Goal: Transaction & Acquisition: Obtain resource

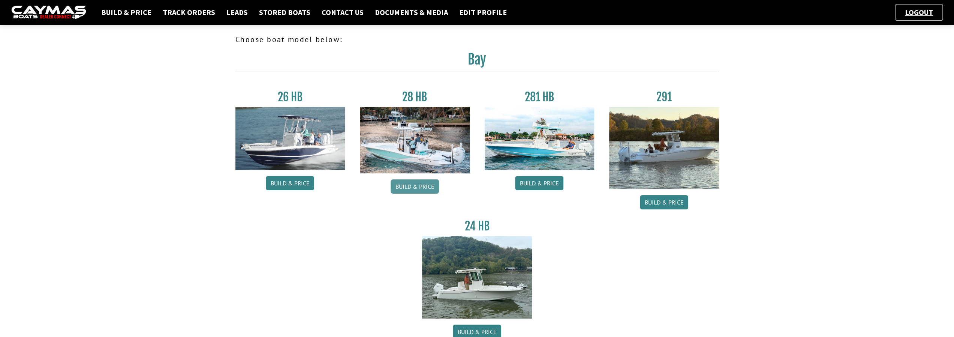
click at [409, 189] on link "Build & Price" at bounding box center [415, 186] width 48 height 14
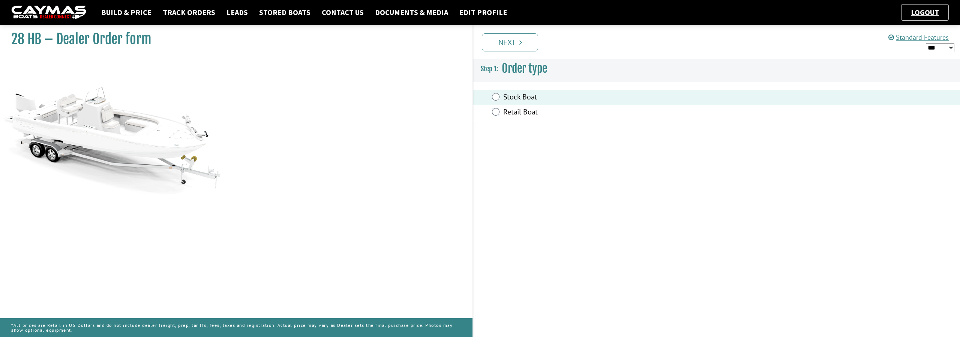
click at [952, 46] on select "*** ****** ******" at bounding box center [939, 47] width 28 height 9
select select "*"
click at [925, 43] on select "*** ****** ******" at bounding box center [939, 47] width 28 height 9
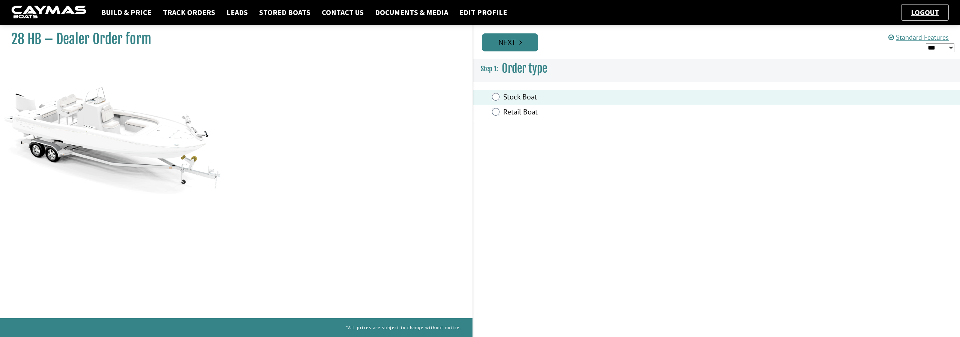
click at [528, 50] on link "Next" at bounding box center [510, 42] width 56 height 18
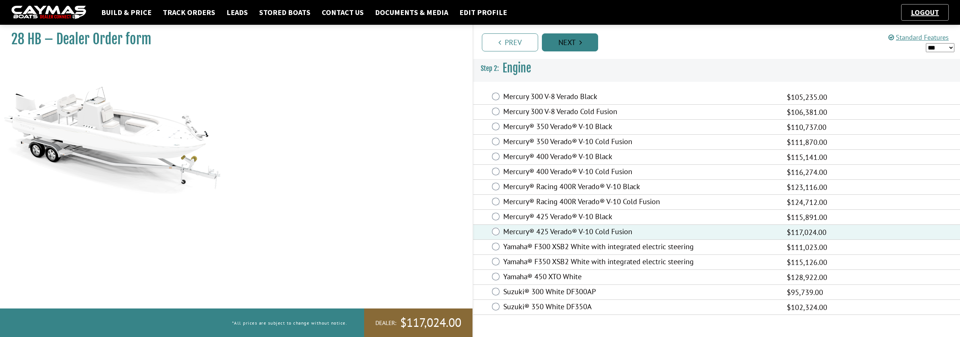
click at [584, 47] on link "Next" at bounding box center [570, 42] width 56 height 18
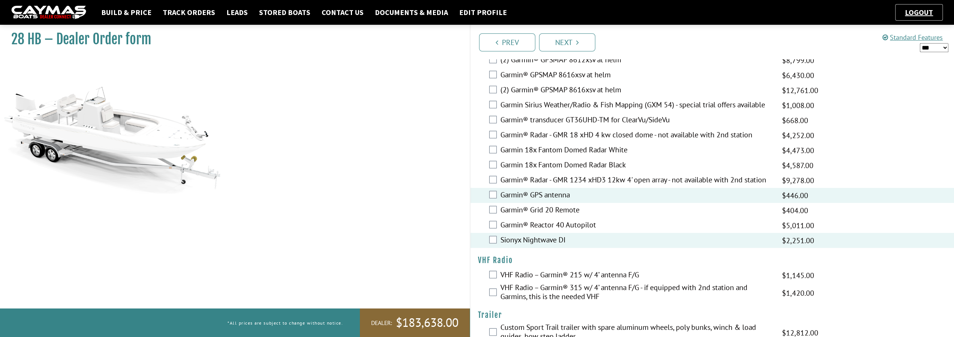
scroll to position [1701, 0]
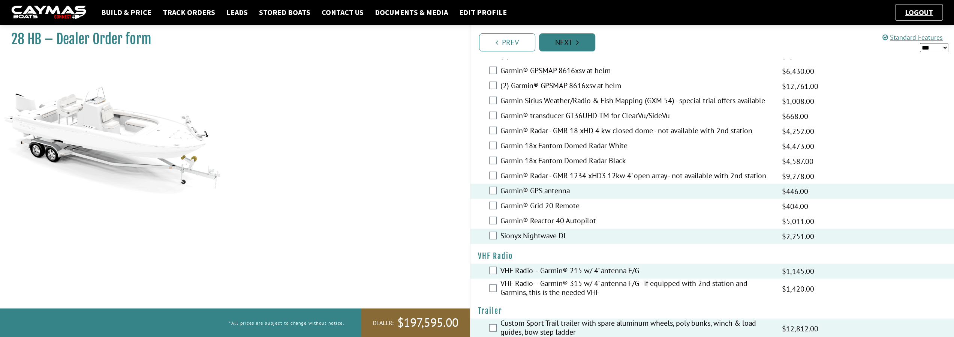
click at [572, 46] on link "Next" at bounding box center [567, 42] width 56 height 18
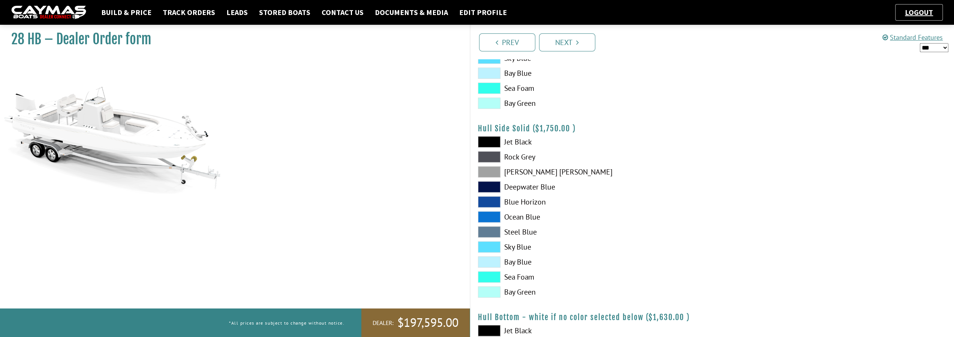
scroll to position [262, 0]
click at [490, 263] on span at bounding box center [489, 260] width 22 height 11
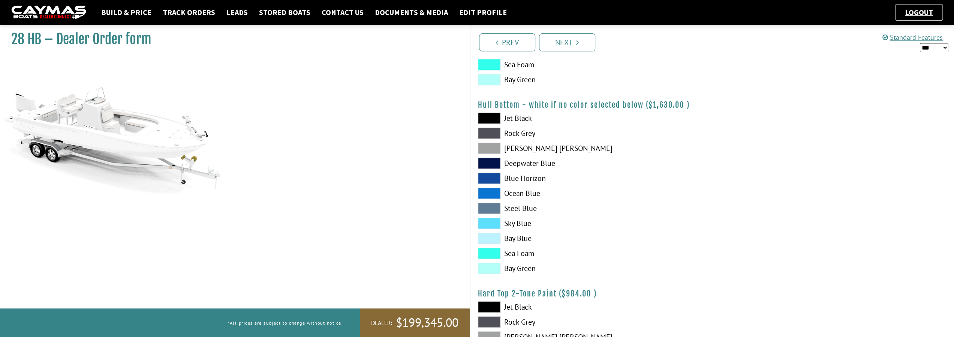
scroll to position [487, 0]
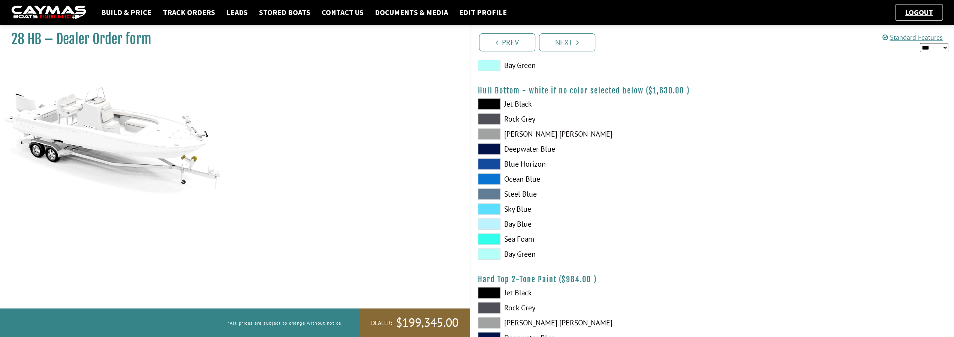
click at [498, 222] on span at bounding box center [489, 223] width 22 height 11
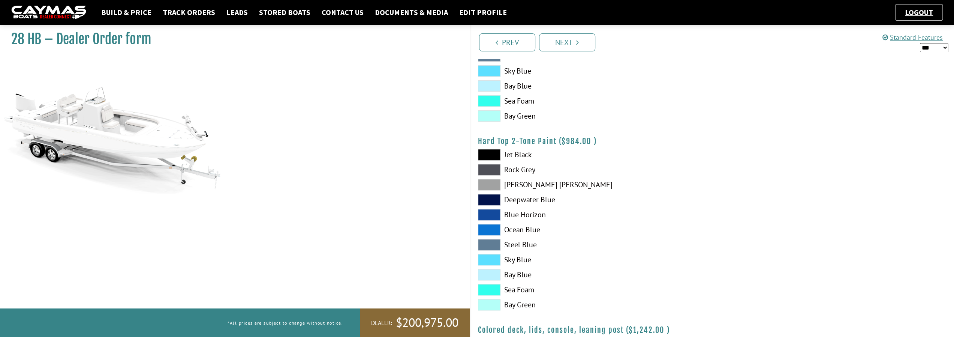
scroll to position [637, 0]
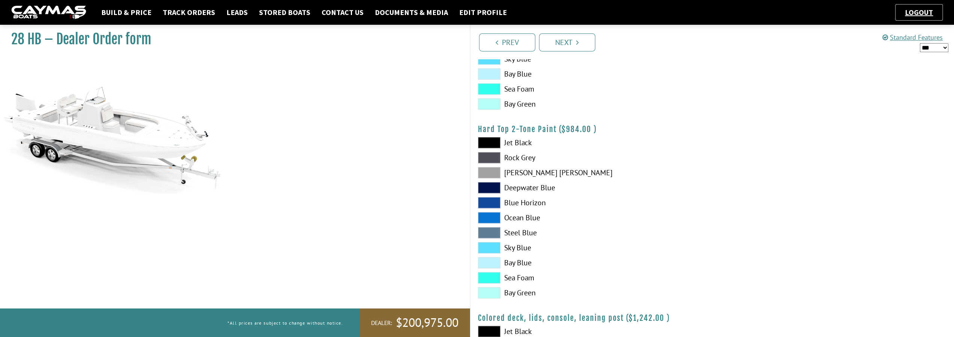
click at [493, 264] on span at bounding box center [489, 262] width 22 height 11
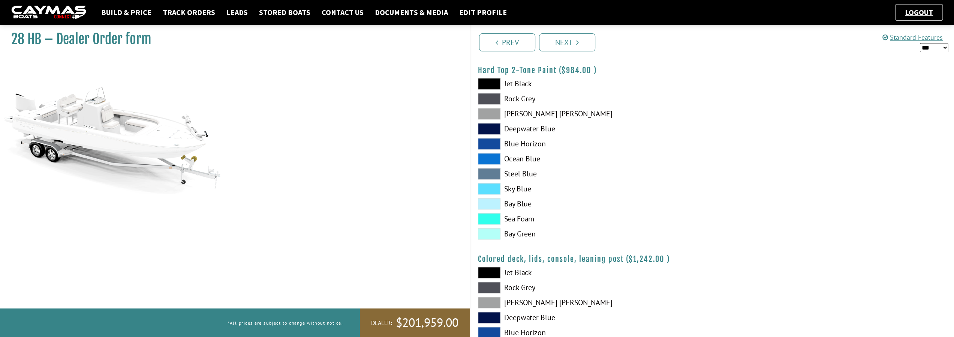
scroll to position [696, 0]
click at [569, 49] on link "Next" at bounding box center [567, 42] width 56 height 18
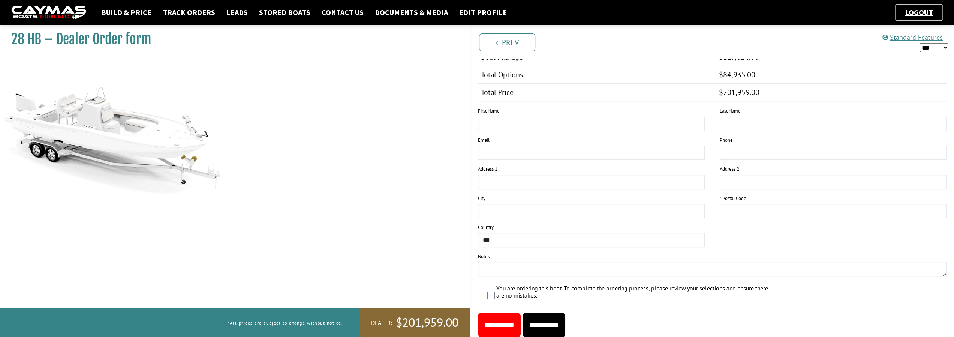
scroll to position [712, 0]
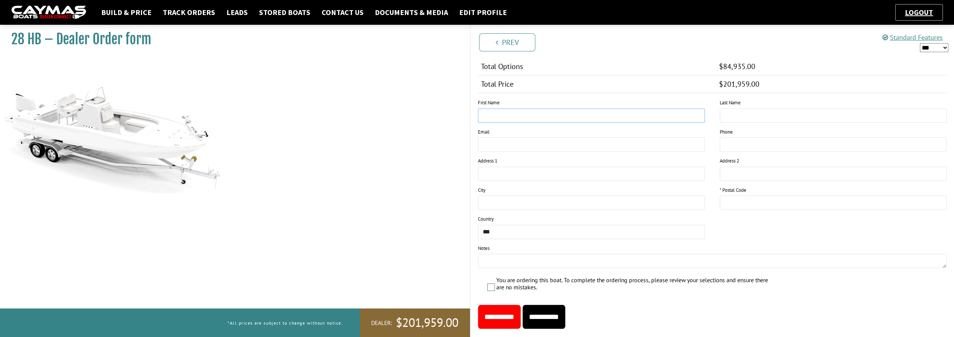
click at [597, 114] on input "text" at bounding box center [591, 115] width 227 height 14
type input "****"
type input "*****"
type input "**********"
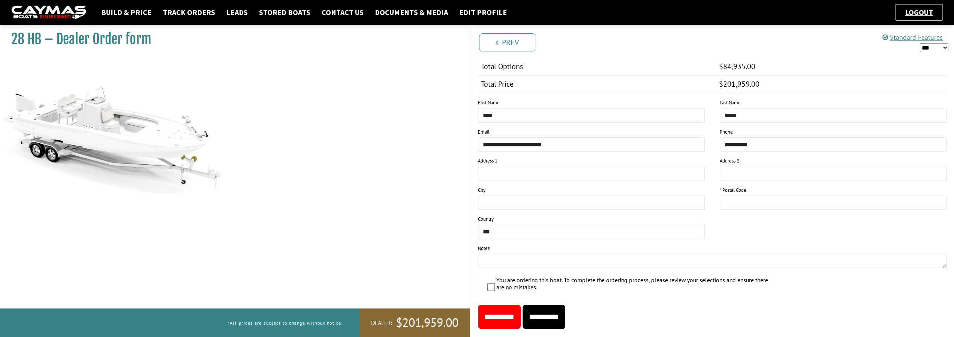
type input "**********"
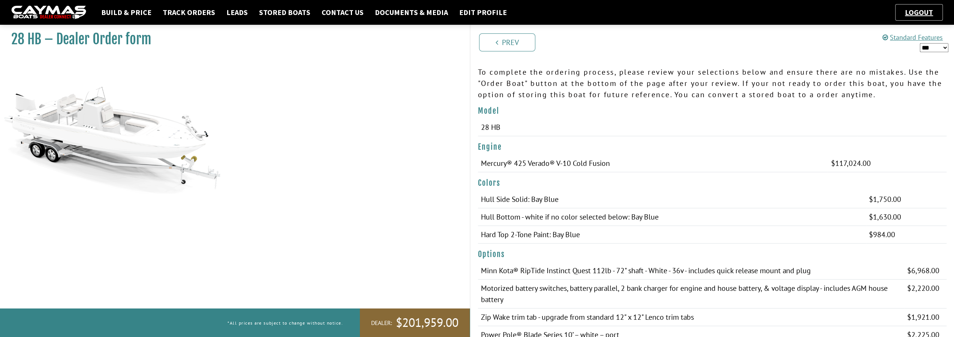
scroll to position [0, 0]
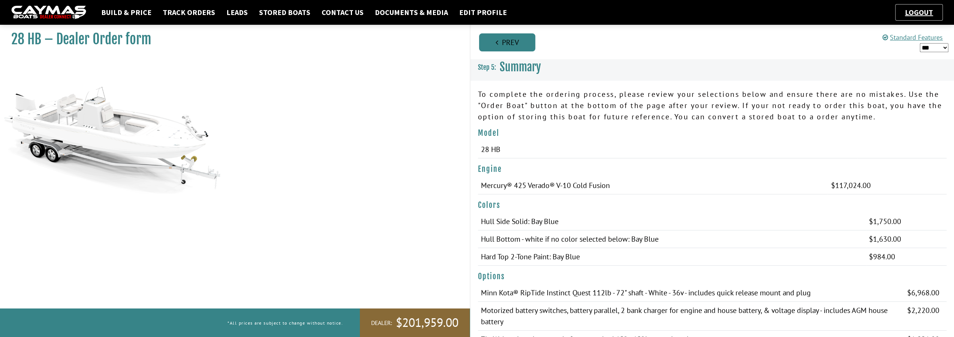
click at [516, 48] on link "Prev" at bounding box center [507, 42] width 56 height 18
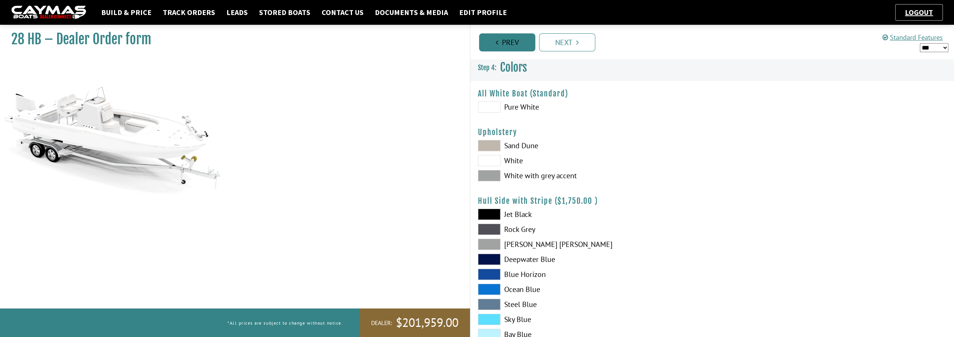
click at [516, 48] on link "Prev" at bounding box center [507, 42] width 56 height 18
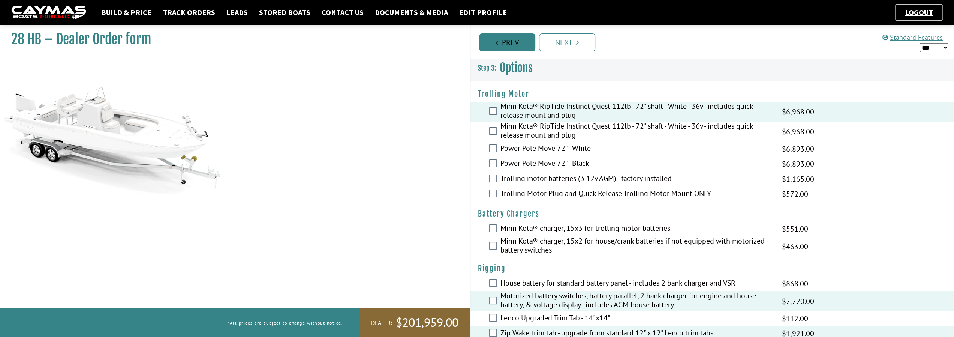
click at [516, 48] on link "Prev" at bounding box center [507, 42] width 56 height 18
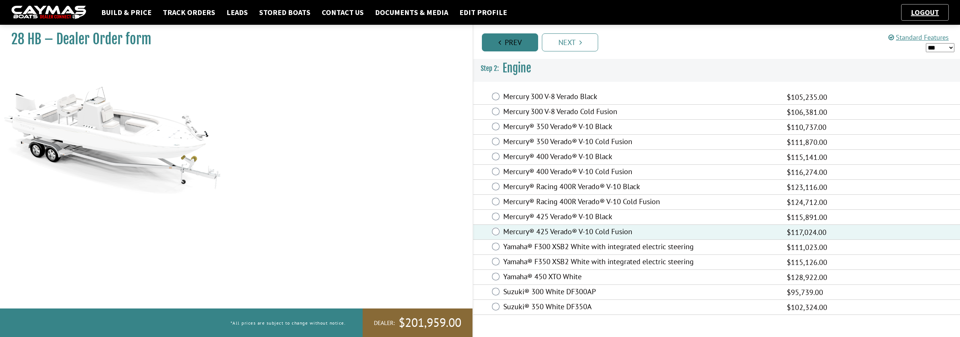
click at [516, 48] on link "Prev" at bounding box center [510, 42] width 56 height 18
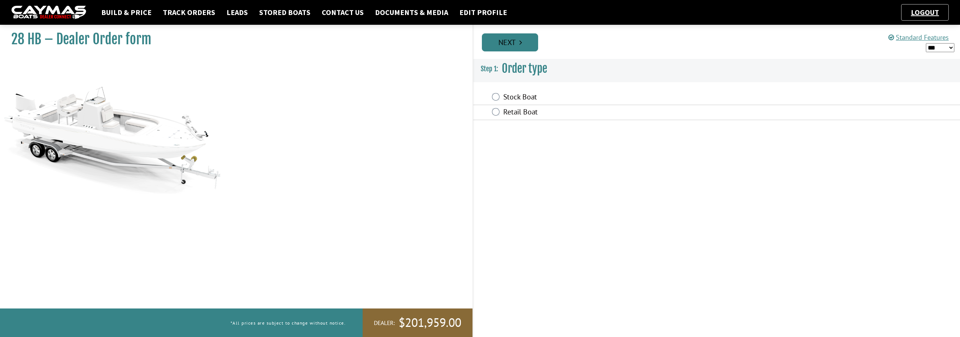
click at [521, 47] on link "Next" at bounding box center [510, 42] width 56 height 18
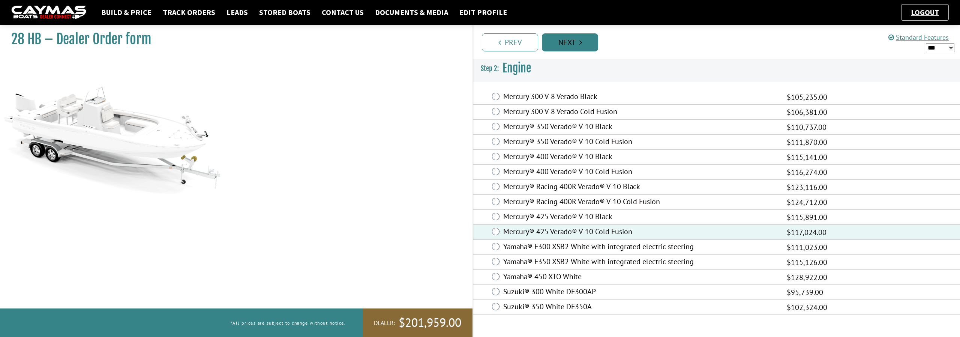
click at [561, 43] on link "Next" at bounding box center [570, 42] width 56 height 18
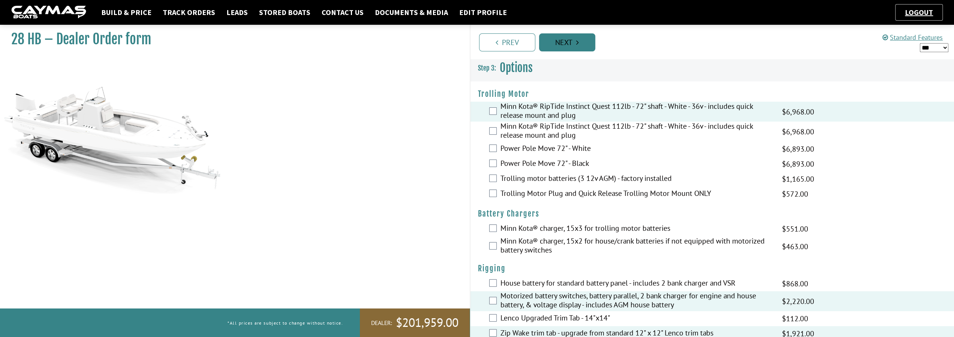
click at [561, 44] on link "Next" at bounding box center [567, 42] width 56 height 18
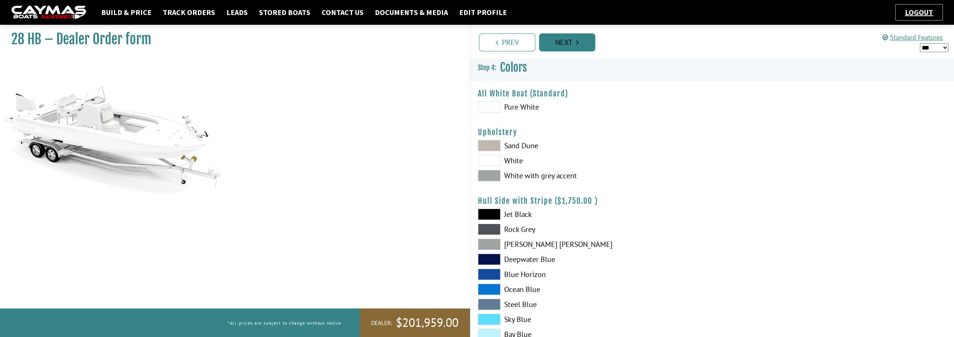
click at [561, 45] on link "Next" at bounding box center [567, 42] width 56 height 18
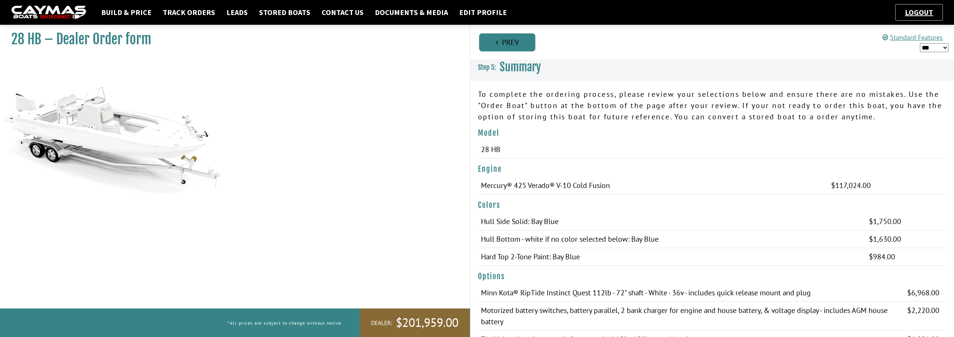
click at [508, 45] on link "Prev" at bounding box center [507, 42] width 56 height 18
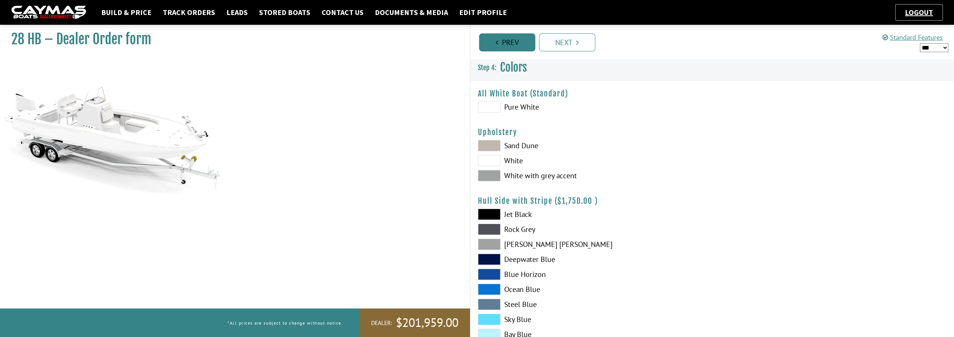
click at [514, 43] on link "Prev" at bounding box center [507, 42] width 56 height 18
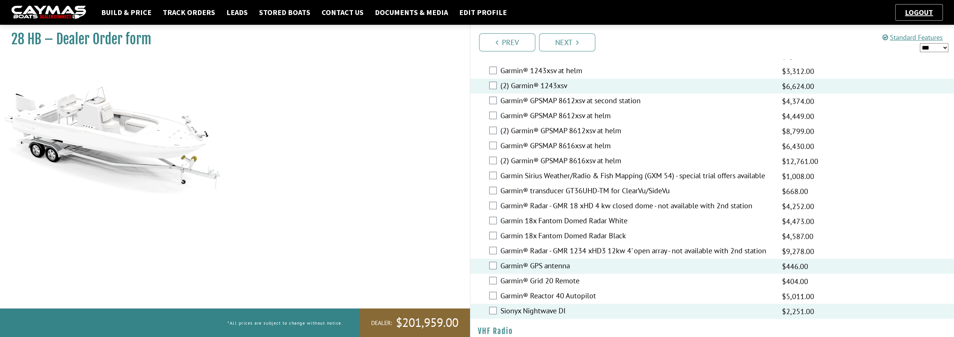
scroll to position [1701, 0]
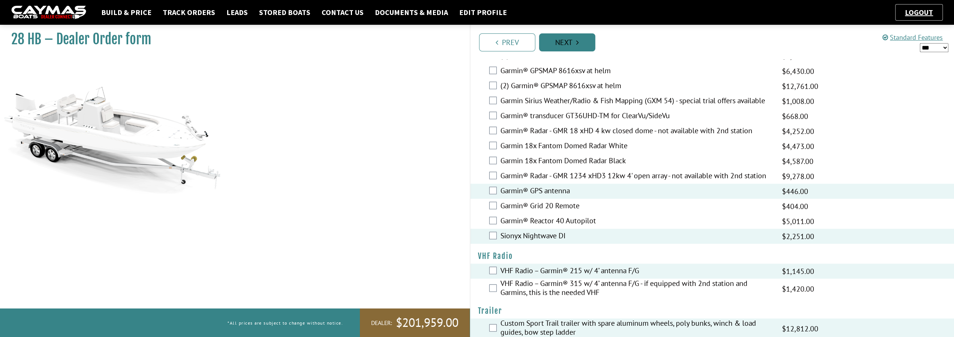
click at [579, 45] on link "Next" at bounding box center [567, 42] width 56 height 18
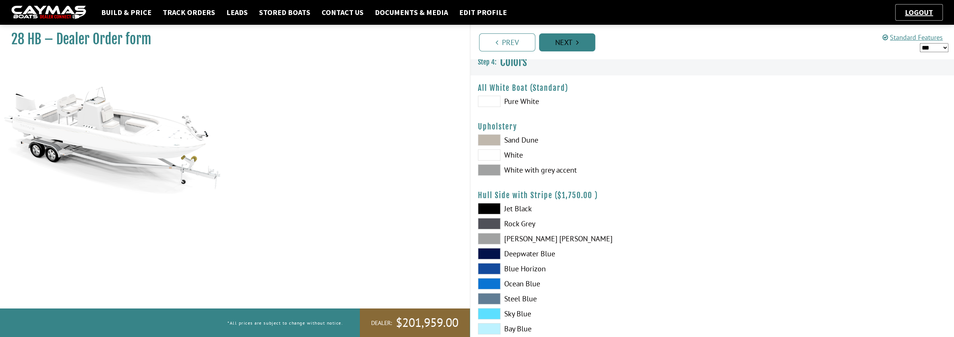
scroll to position [0, 0]
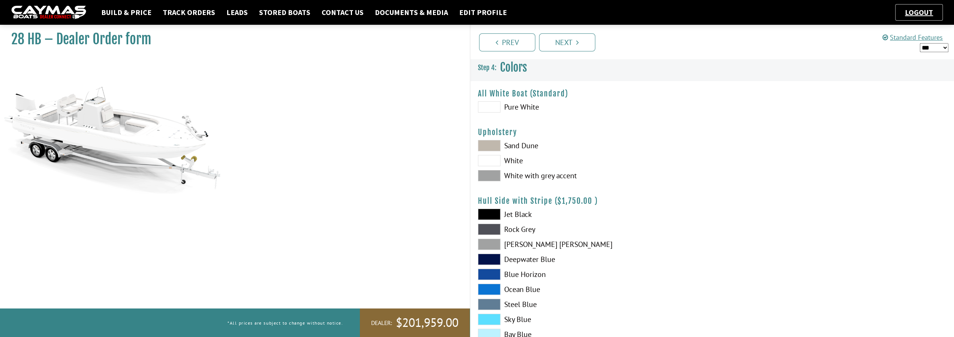
click at [499, 162] on span at bounding box center [489, 160] width 22 height 11
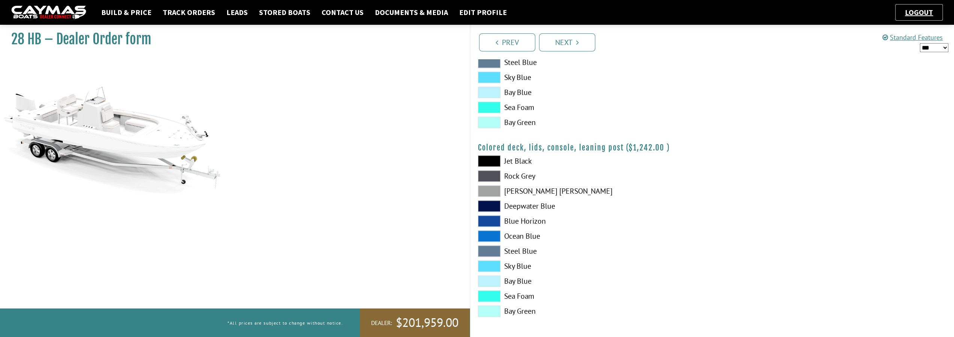
scroll to position [808, 0]
click at [578, 45] on icon "Pagination" at bounding box center [577, 42] width 3 height 7
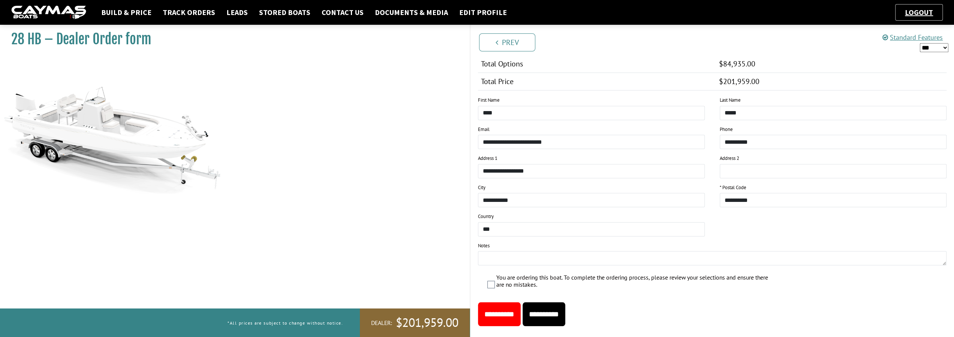
scroll to position [742, 0]
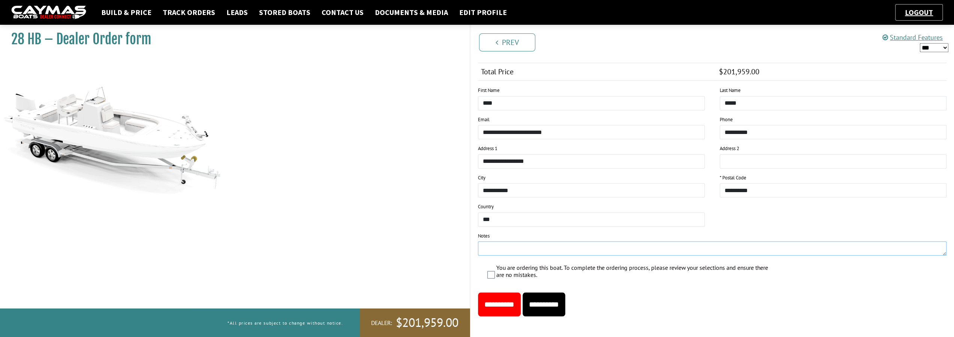
click at [492, 244] on textarea at bounding box center [712, 248] width 469 height 14
type textarea "**********"
click at [565, 298] on input "**********" at bounding box center [544, 304] width 43 height 24
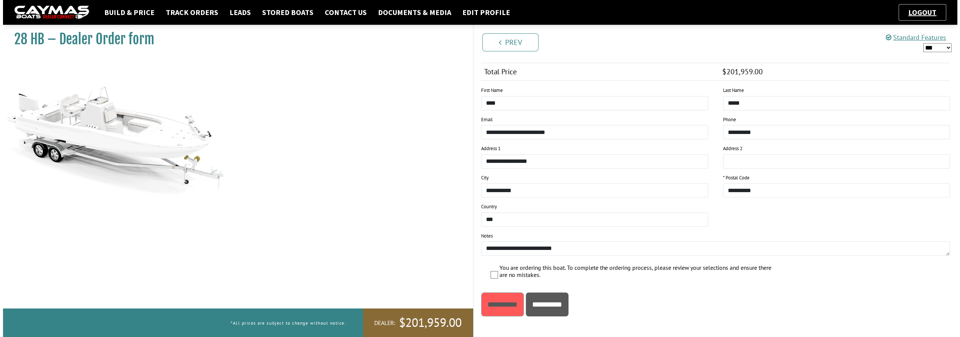
scroll to position [0, 0]
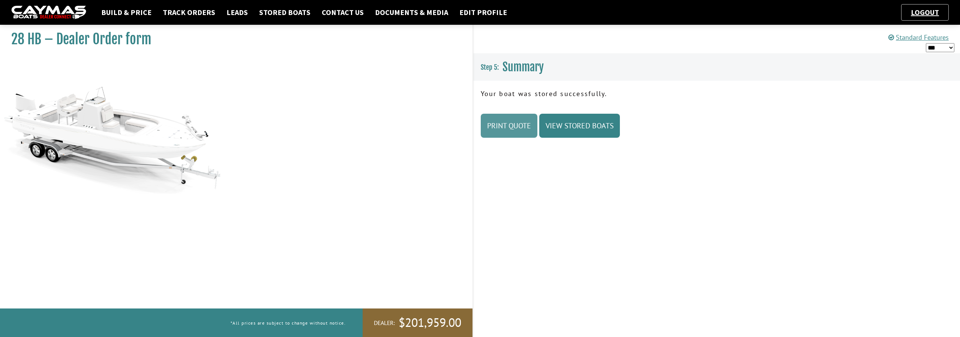
click at [520, 132] on link "Print Quote" at bounding box center [509, 126] width 57 height 24
click at [270, 14] on link "Stored Boats" at bounding box center [284, 12] width 59 height 10
